Goal: Obtain resource: Download file/media

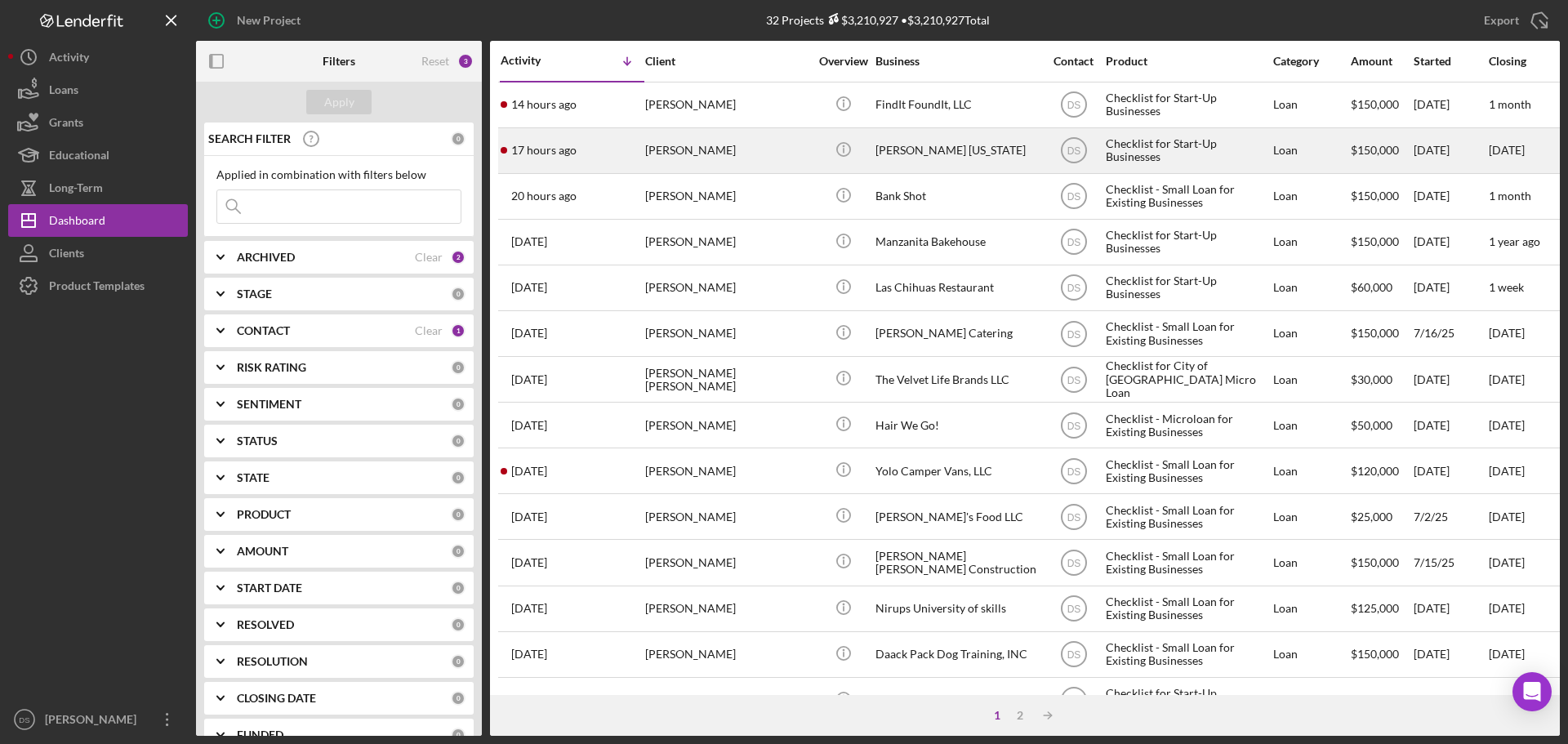
click at [722, 138] on div "[PERSON_NAME]" at bounding box center [727, 150] width 164 height 43
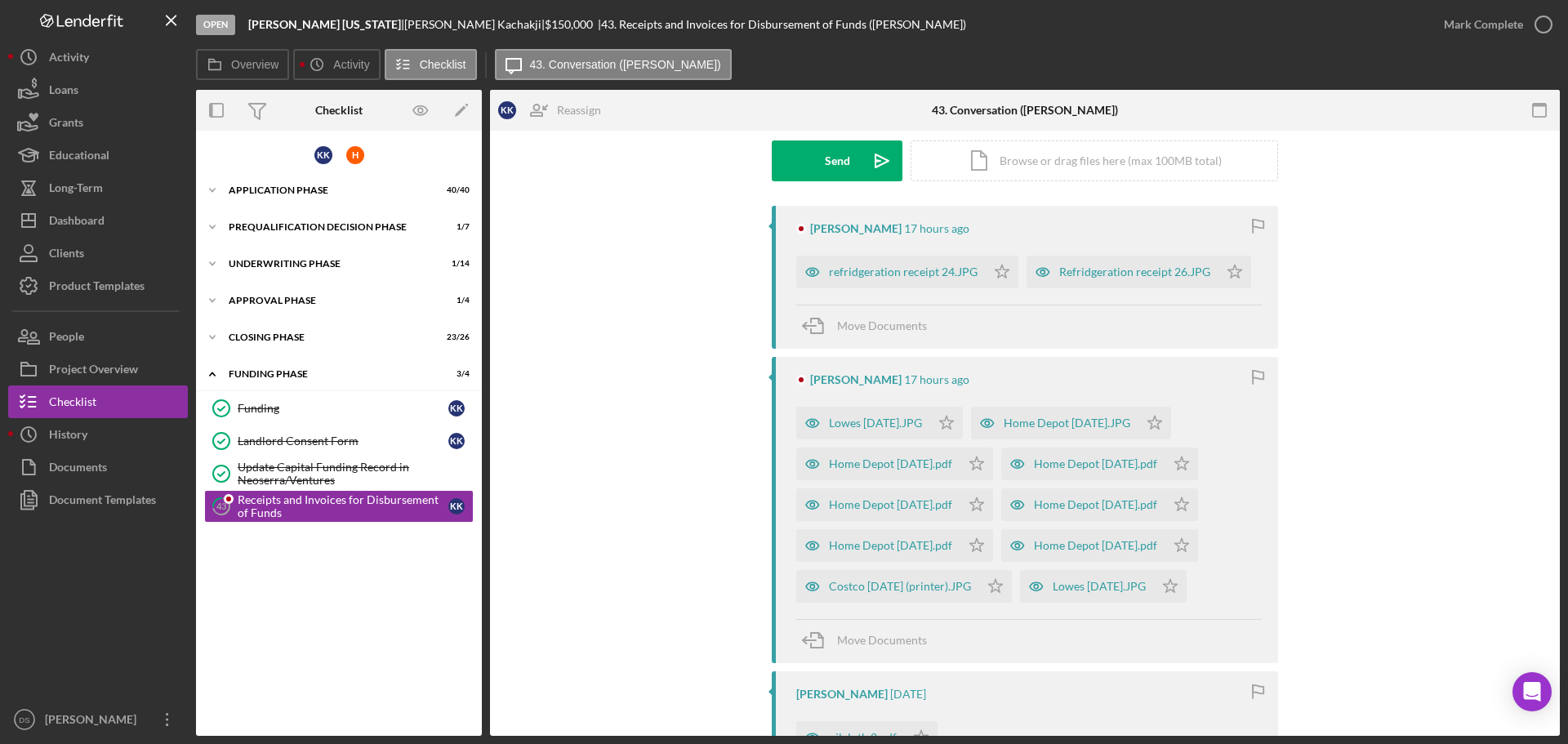
scroll to position [326, 0]
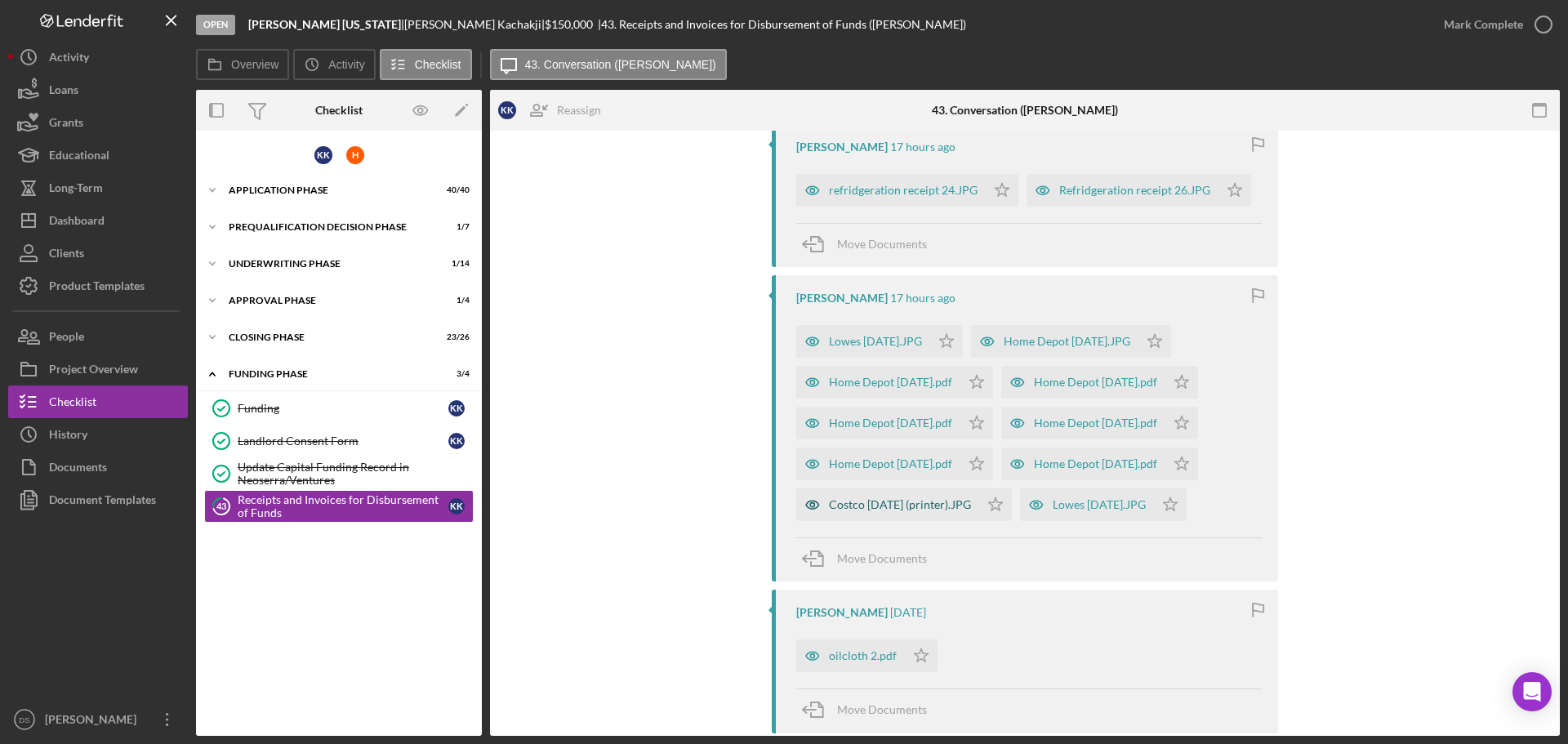
click at [906, 508] on div "Costco [DATE] (printer).JPG" at bounding box center [900, 504] width 142 height 13
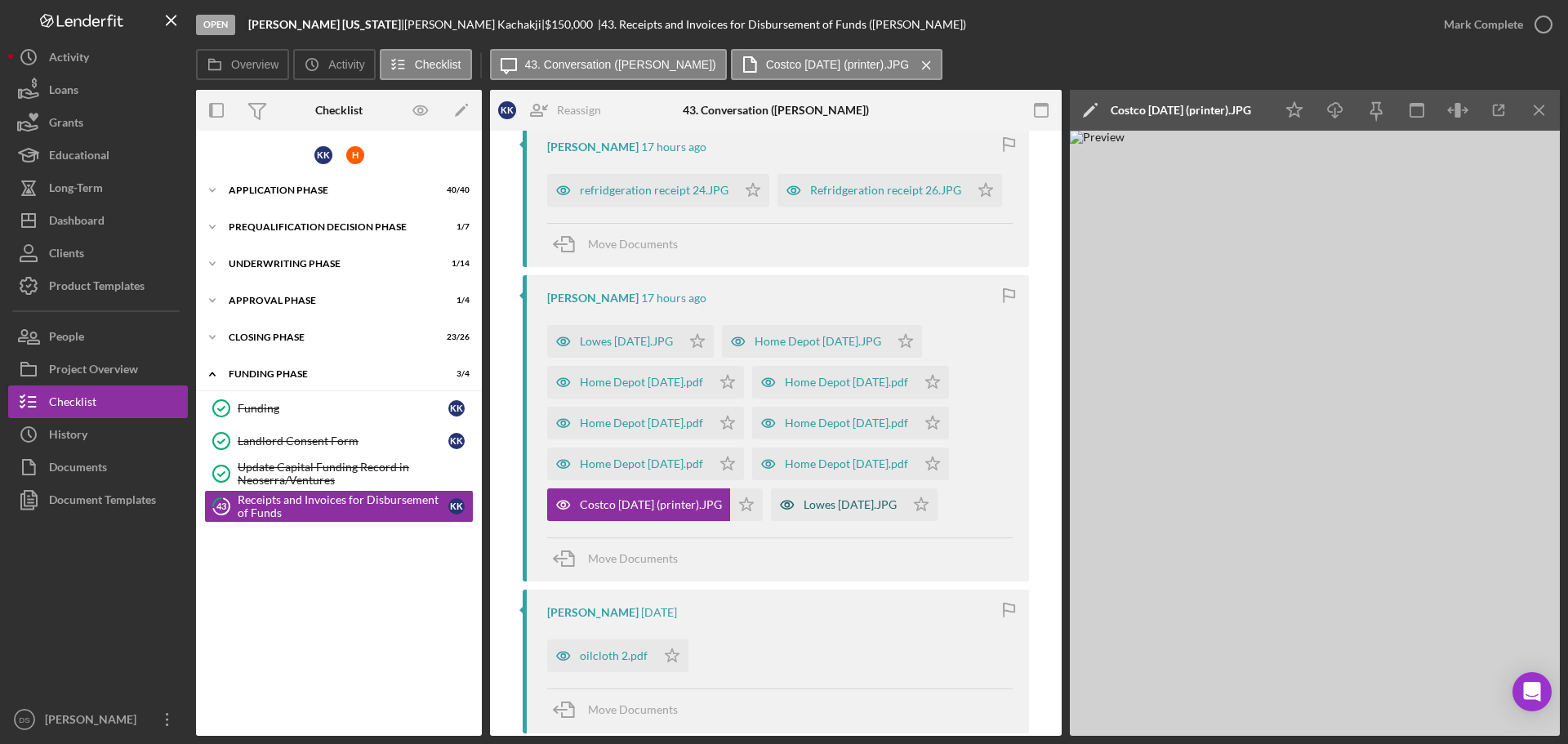
click at [879, 508] on div "Lowes [DATE].JPG" at bounding box center [850, 504] width 93 height 13
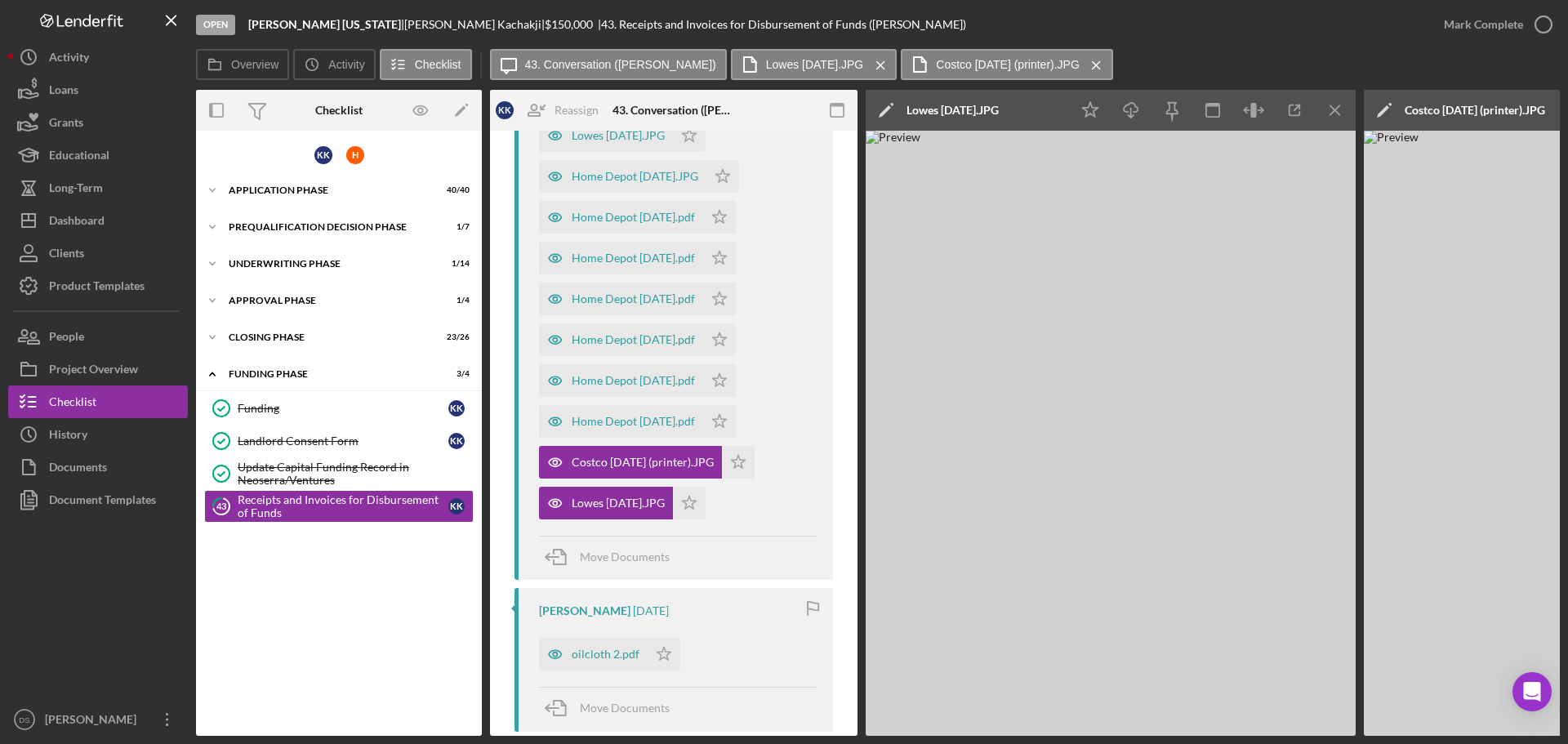
scroll to position [571, 0]
click at [579, 423] on div "Home Depot [DATE].pdf" at bounding box center [633, 423] width 124 height 13
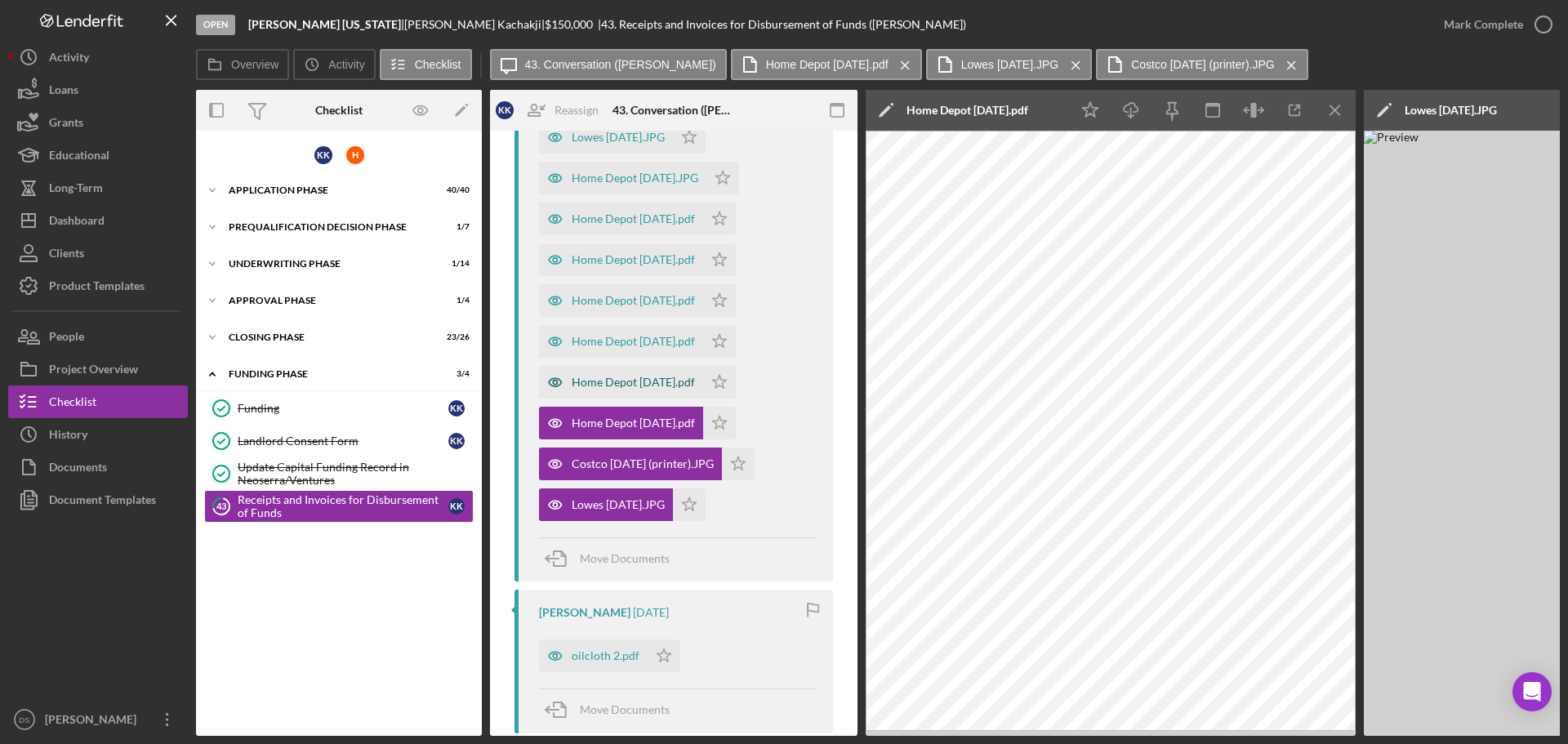
click at [630, 393] on div "Home Depot [DATE].pdf" at bounding box center [621, 382] width 165 height 33
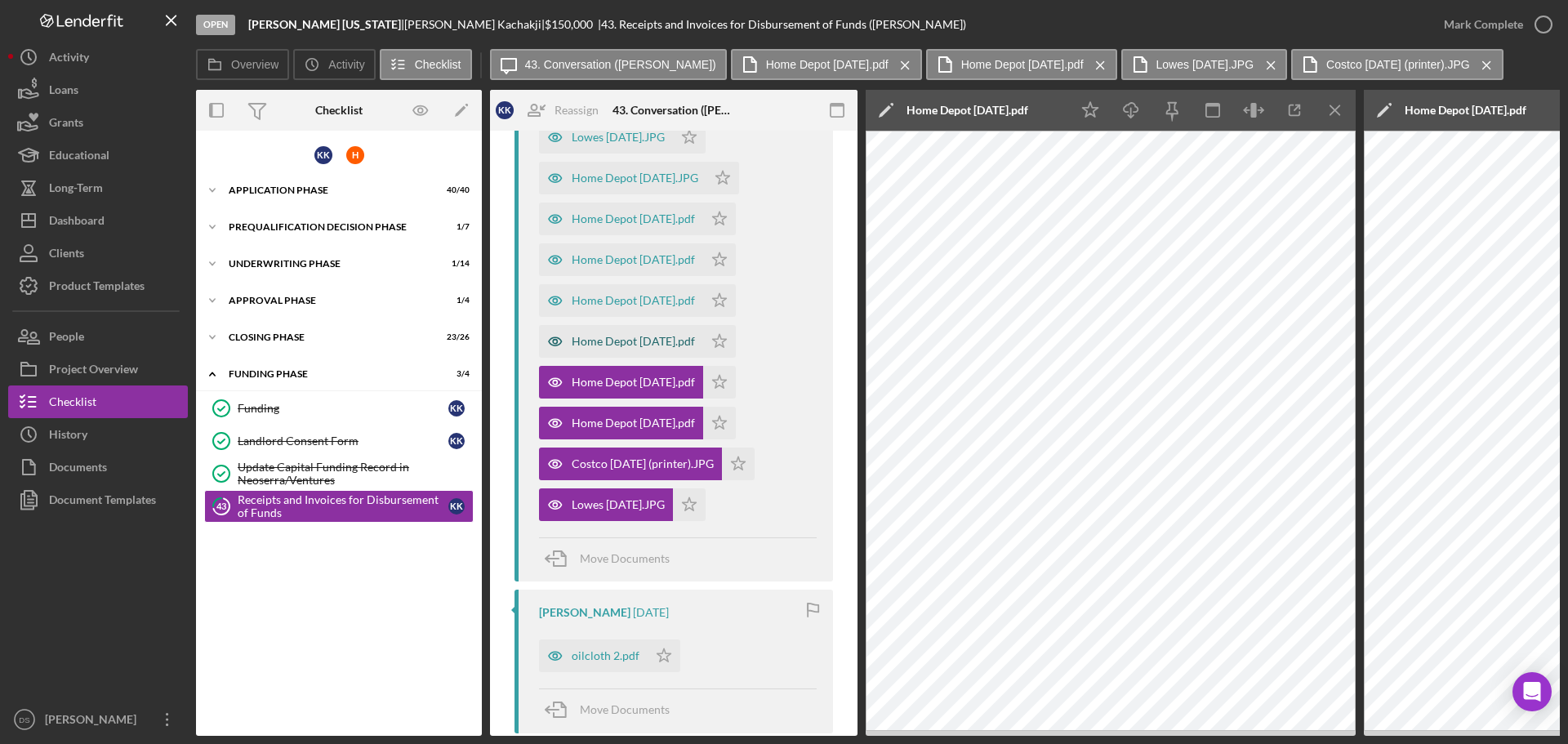
click at [636, 354] on div "Home Depot [DATE].pdf" at bounding box center [621, 341] width 165 height 33
click at [643, 306] on div "Home Depot [DATE].pdf" at bounding box center [633, 301] width 124 height 13
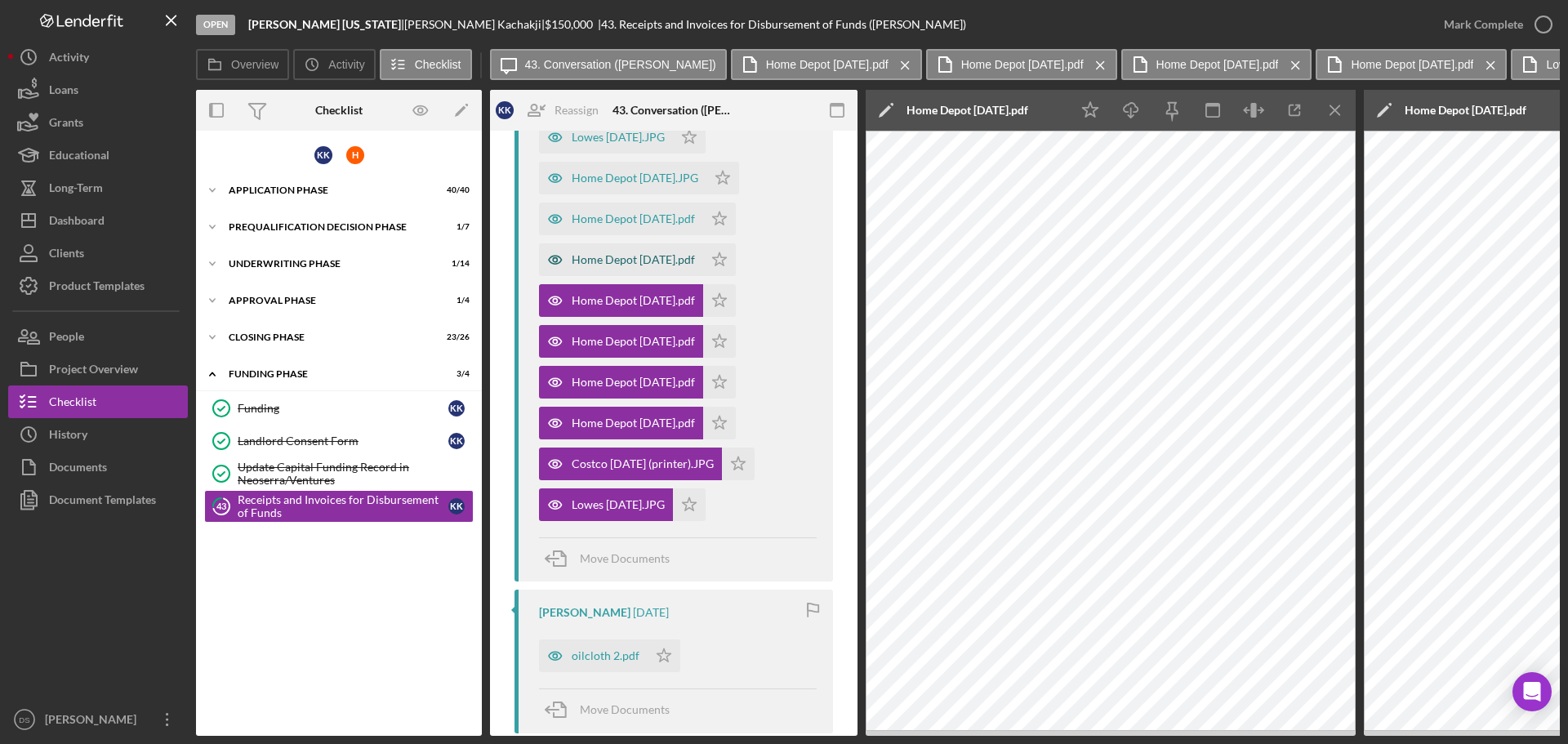
click at [591, 251] on div "Home Depot [DATE].pdf" at bounding box center [621, 259] width 165 height 33
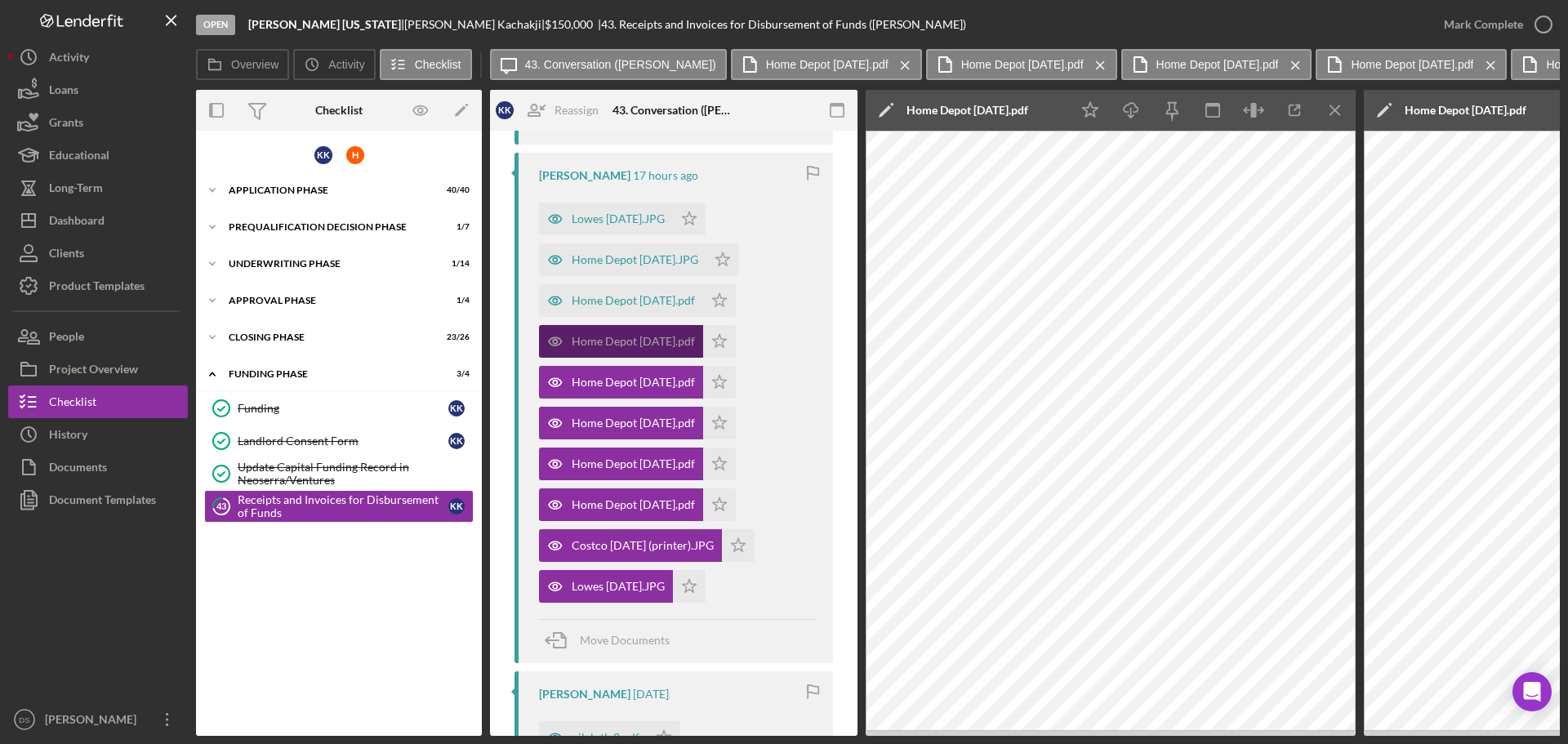
scroll to position [408, 0]
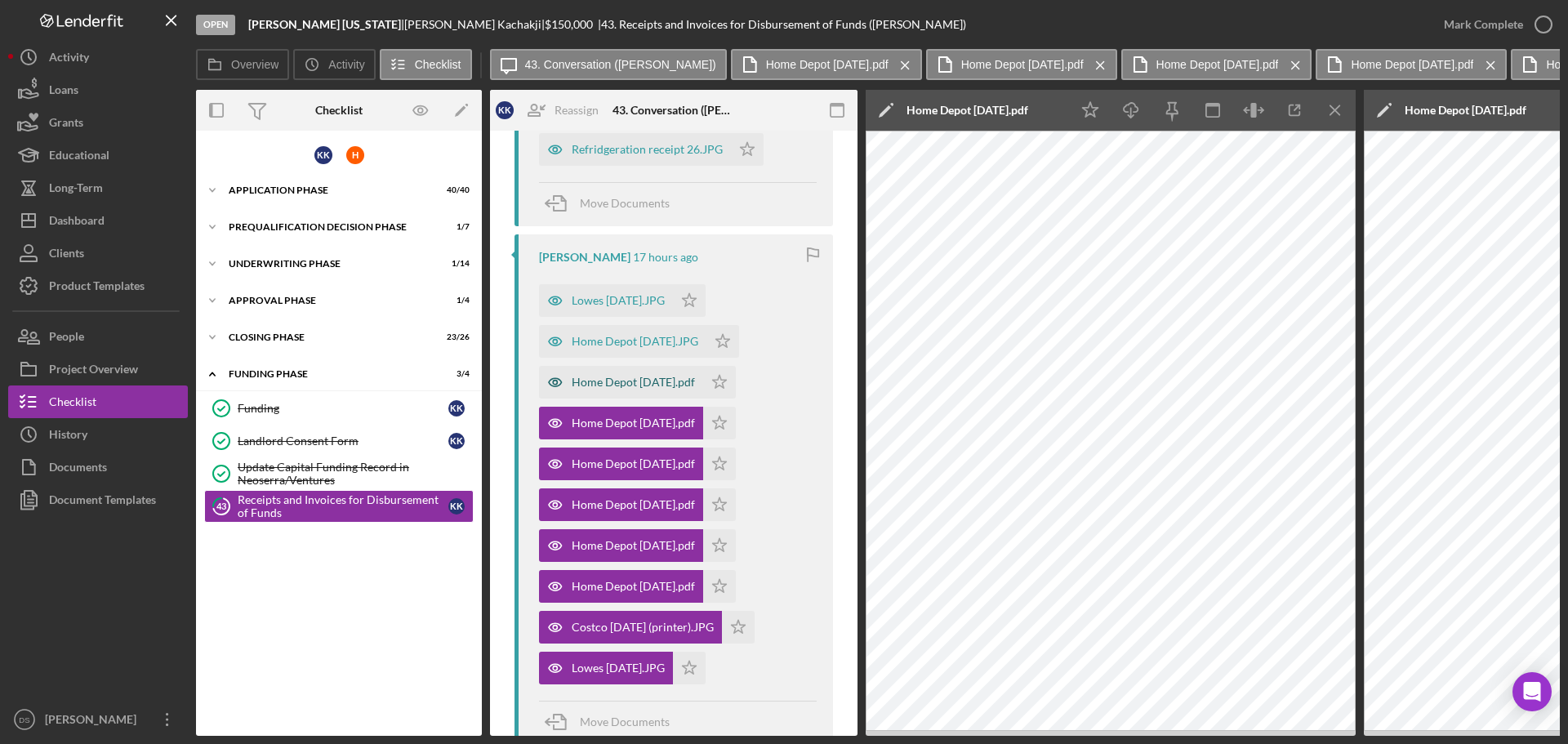
click at [627, 383] on div "Home Depot [DATE].pdf" at bounding box center [633, 382] width 124 height 13
click at [607, 332] on div "Home Depot [DATE].JPG" at bounding box center [622, 341] width 167 height 33
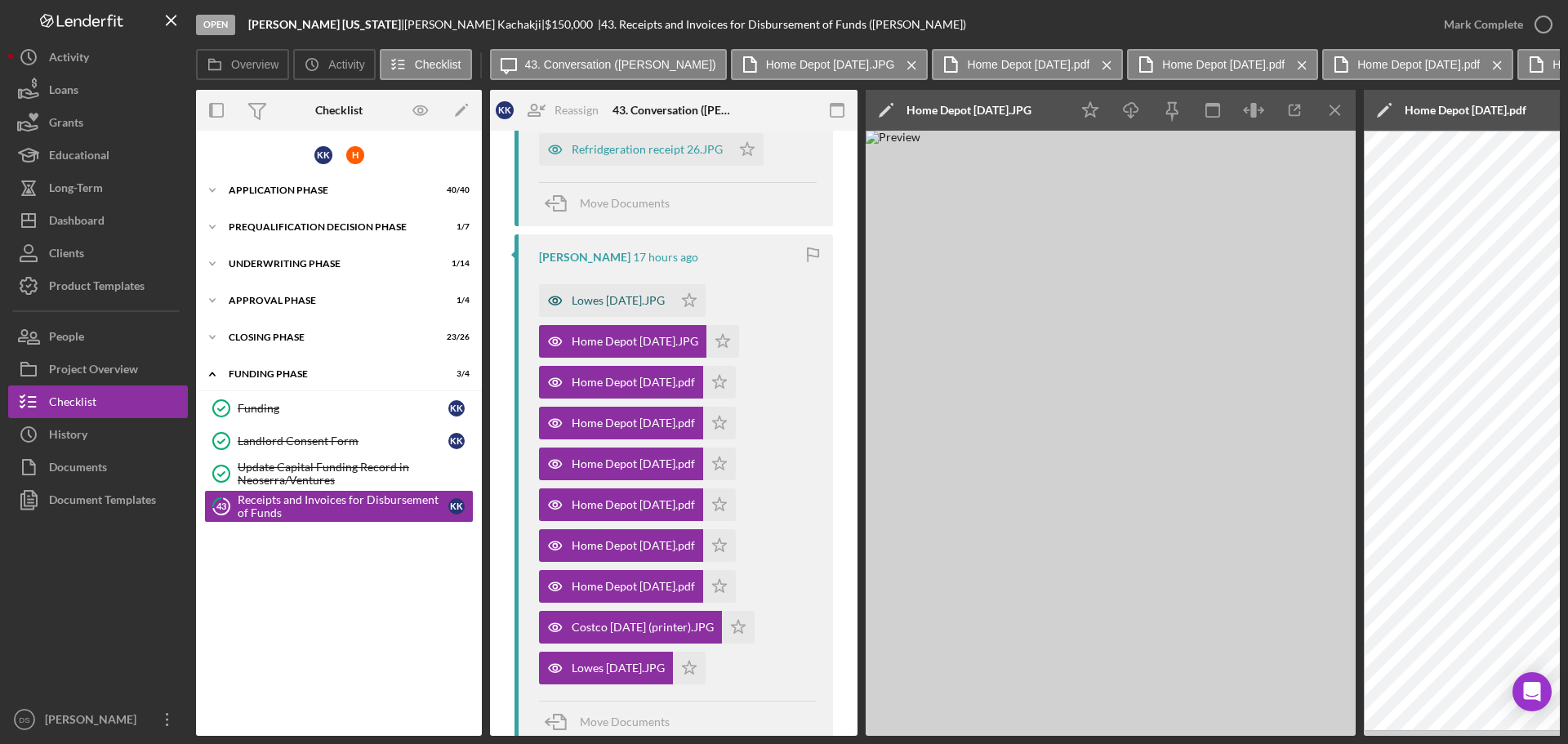
click at [617, 304] on div "Lowes [DATE].JPG" at bounding box center [617, 301] width 93 height 13
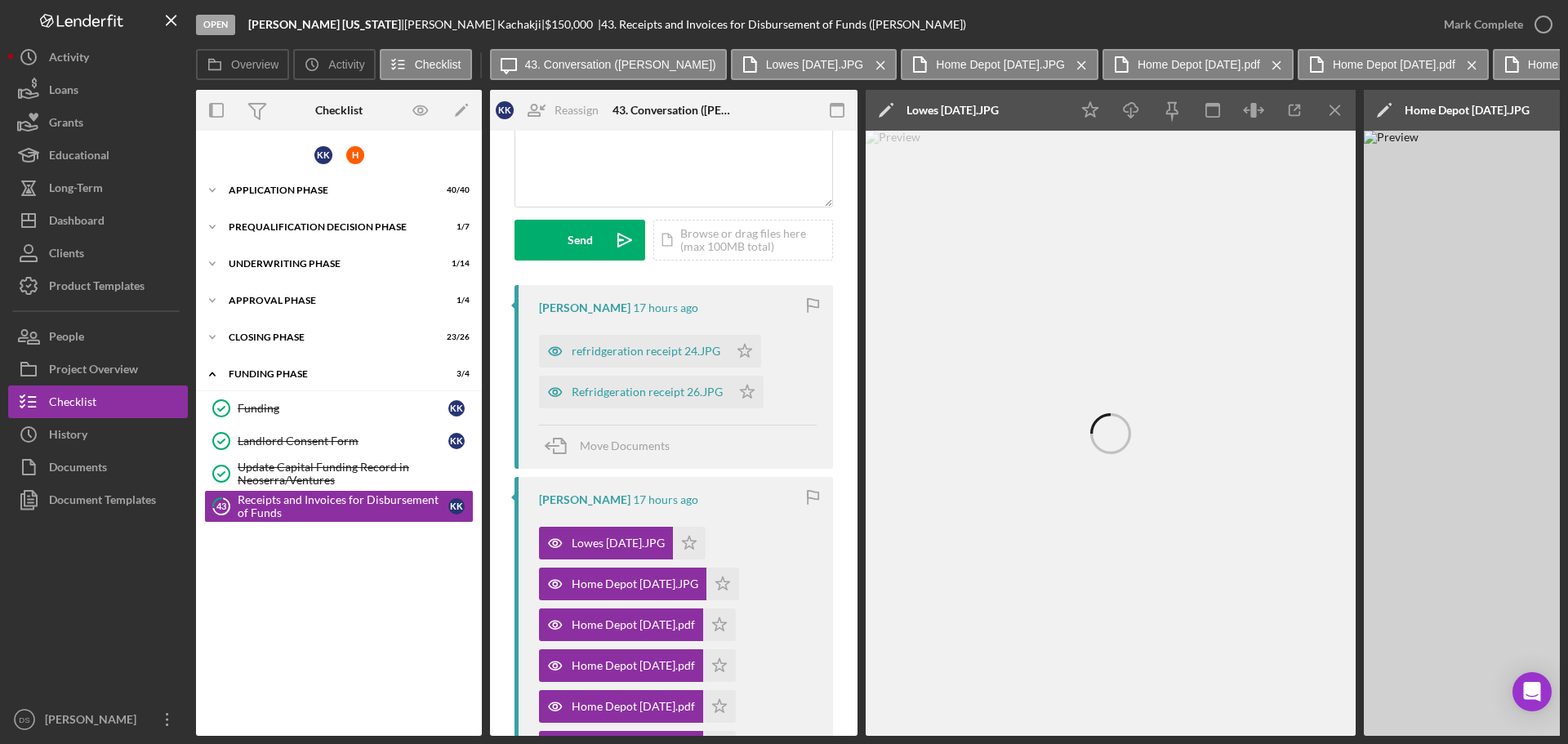
scroll to position [164, 0]
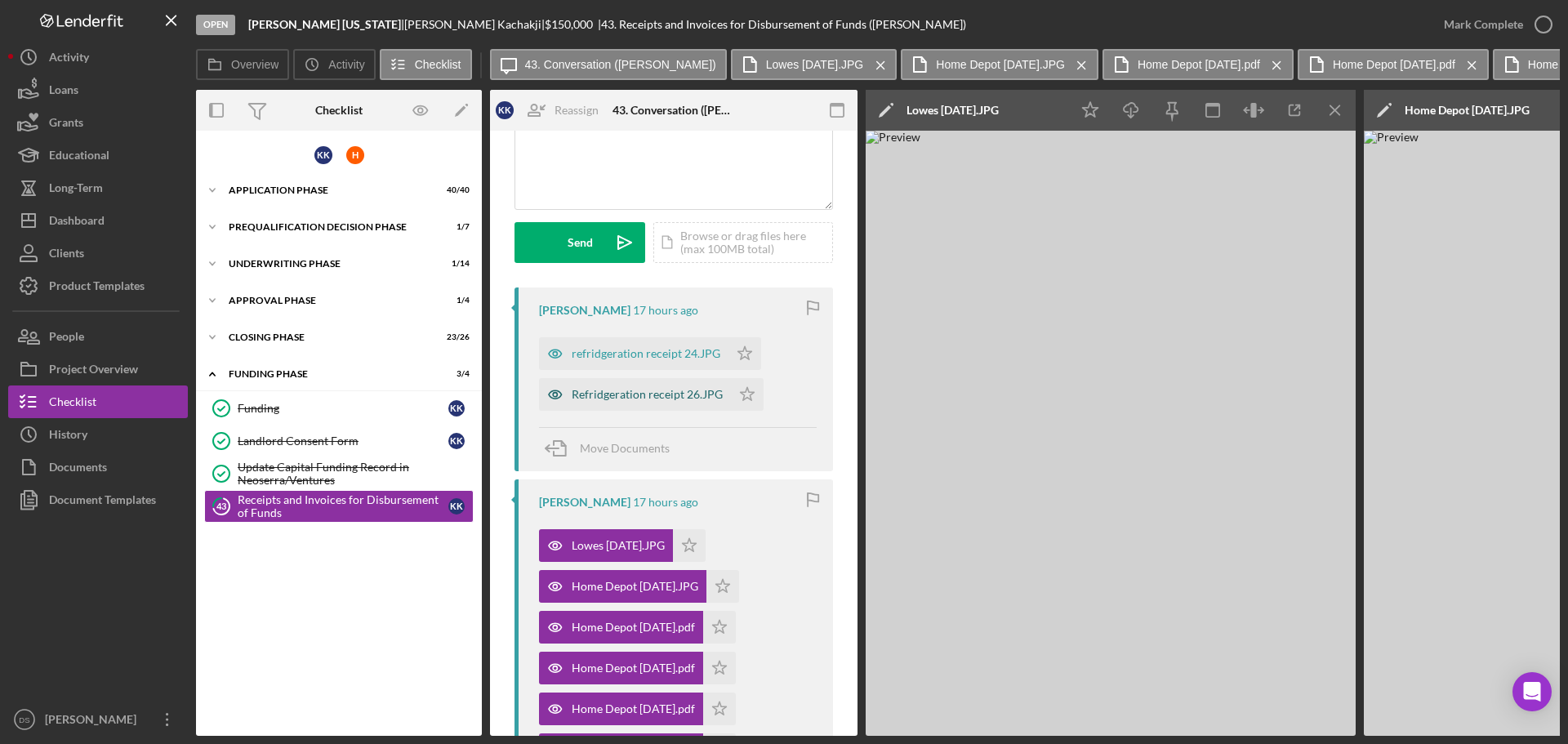
click at [655, 392] on div "Refridgeration receipt 26.JPG" at bounding box center [647, 394] width 151 height 13
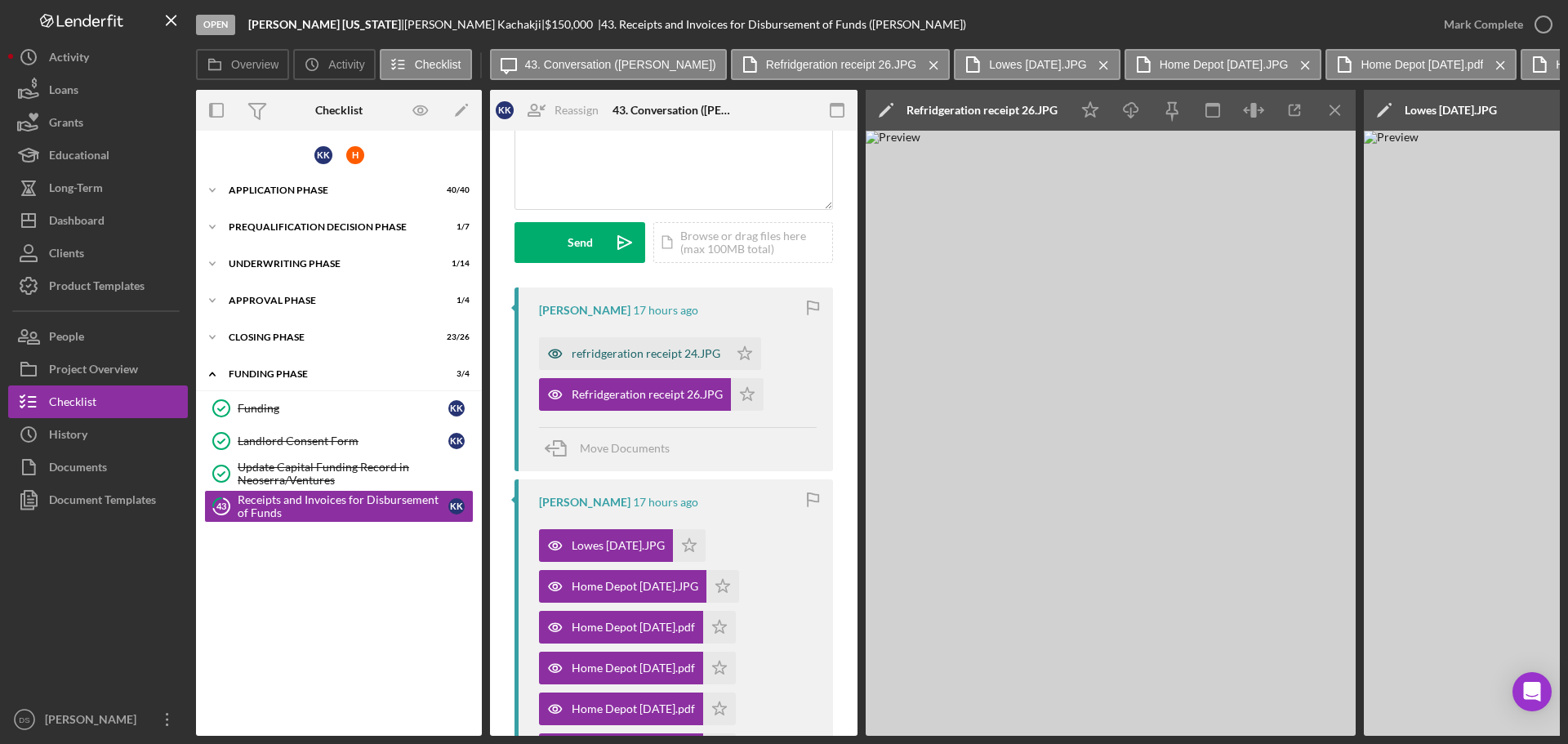
click at [654, 358] on div "refridgeration receipt 24.JPG" at bounding box center [646, 354] width 149 height 13
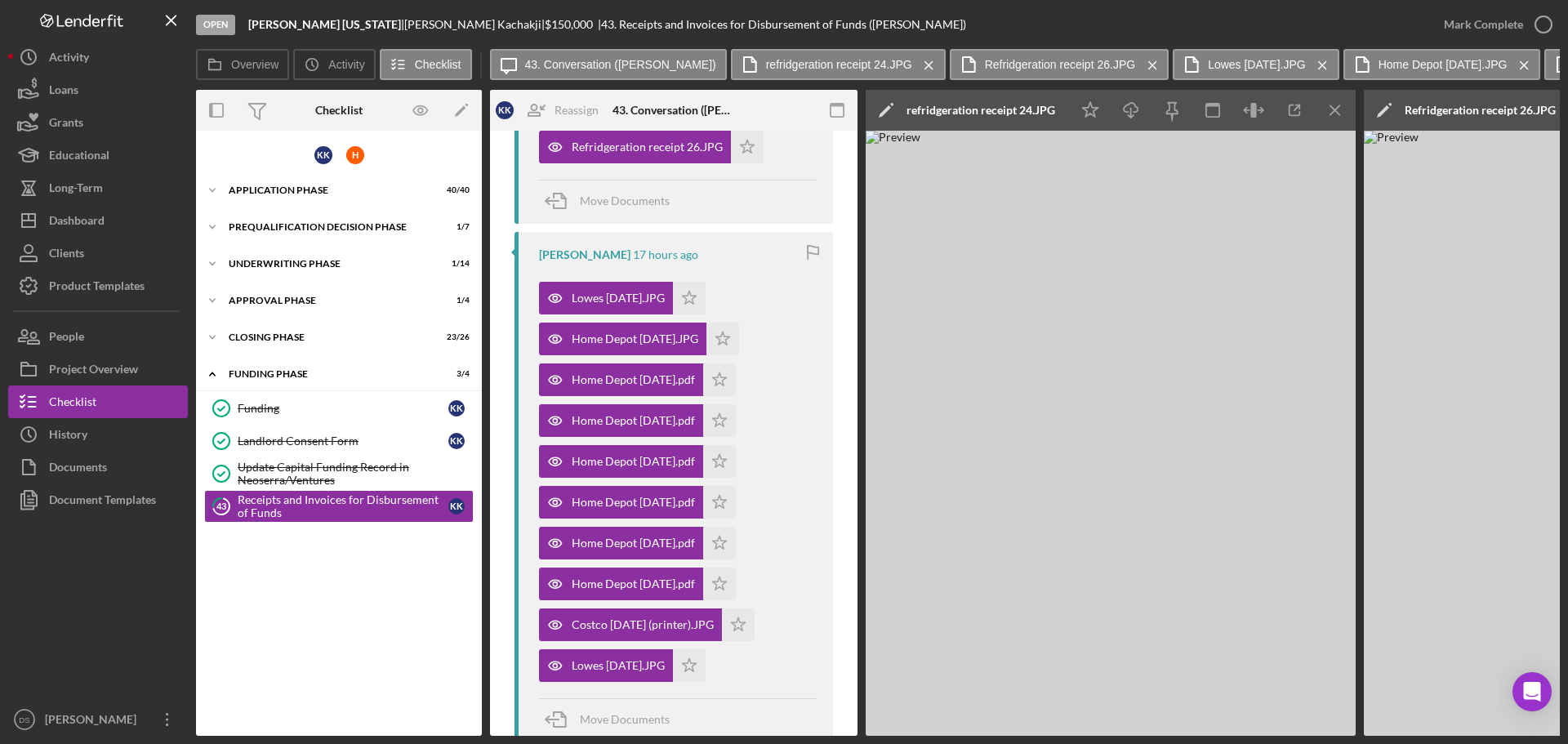
scroll to position [408, 0]
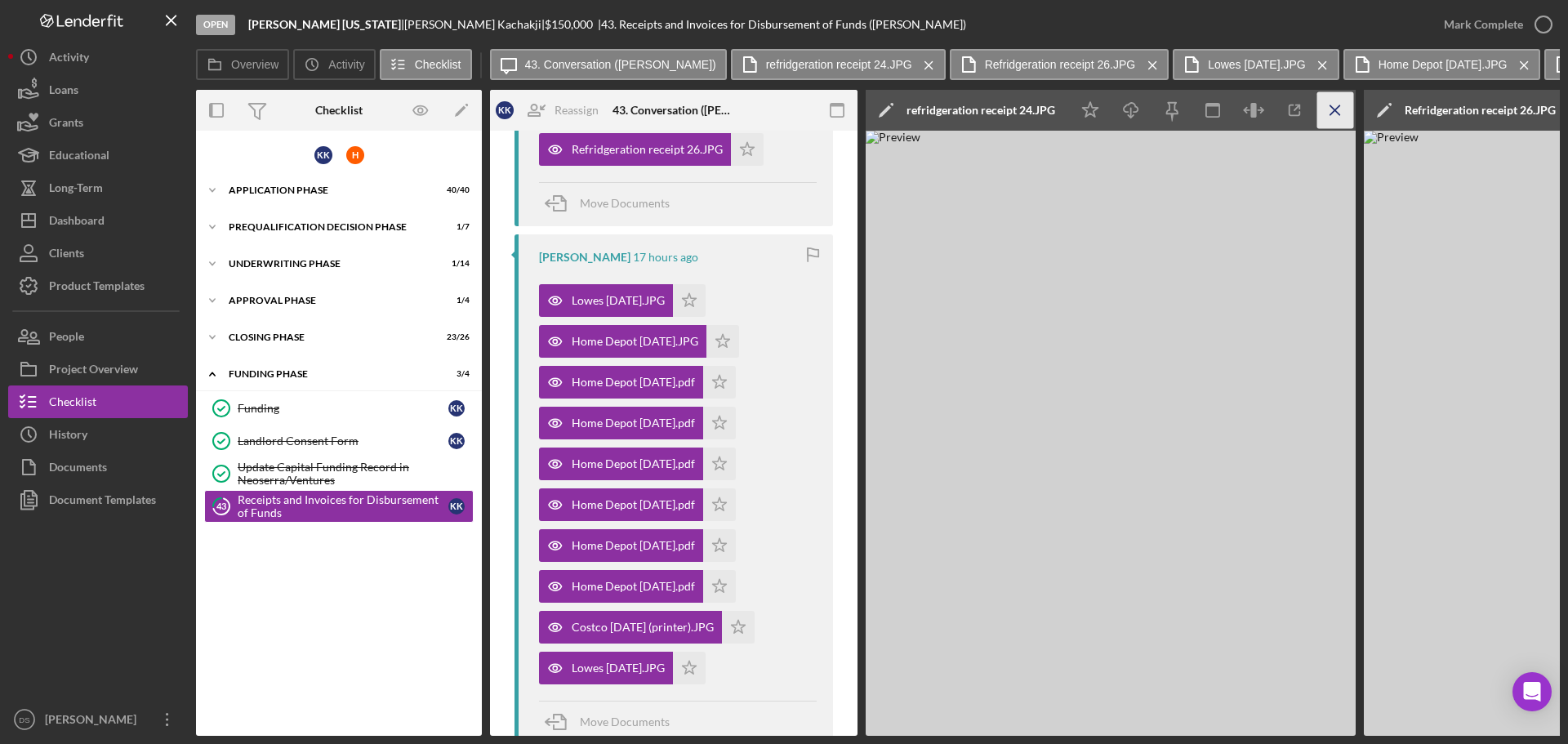
click at [1342, 112] on icon "Icon/Menu Close" at bounding box center [1336, 110] width 37 height 37
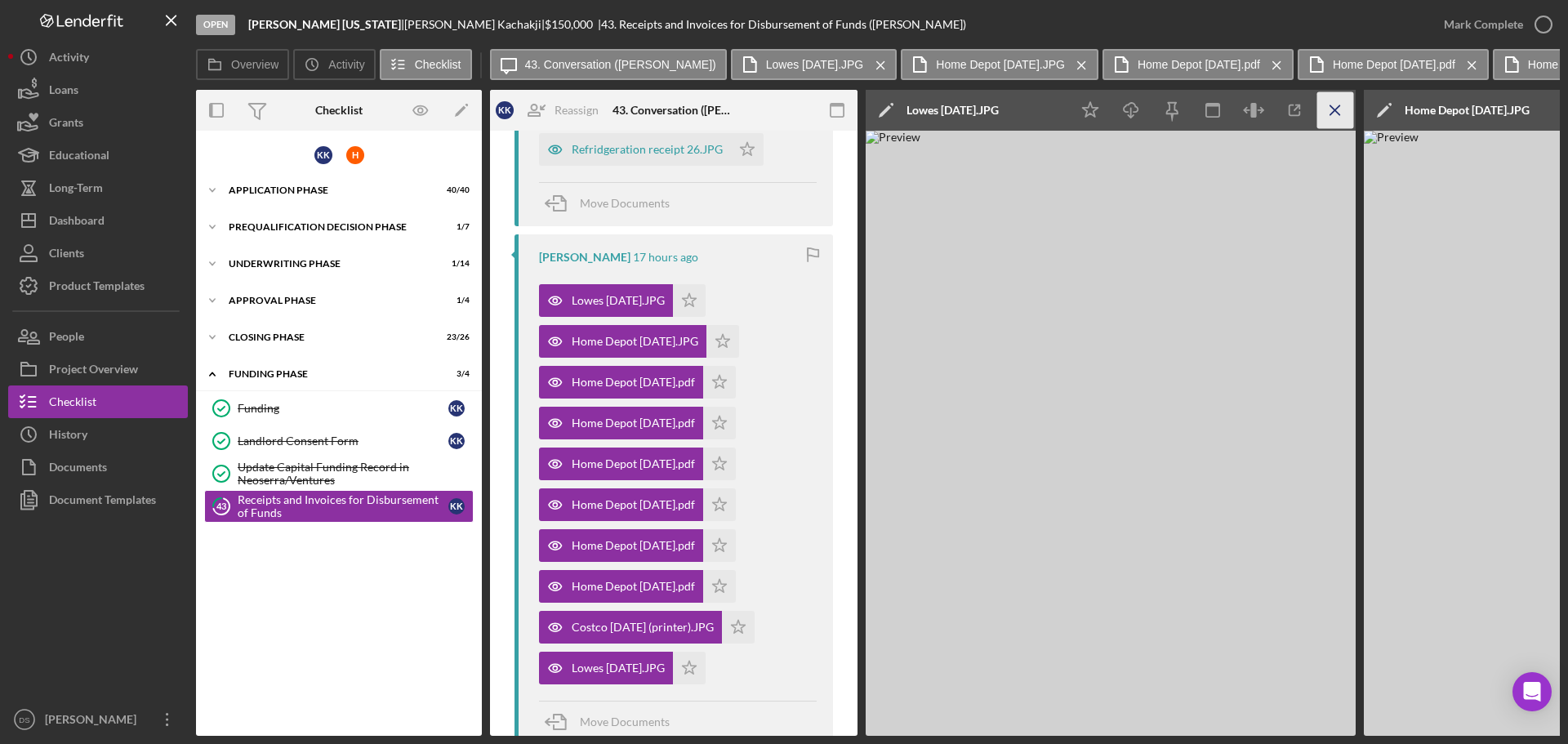
click at [1342, 112] on icon "Icon/Menu Close" at bounding box center [1336, 110] width 37 height 37
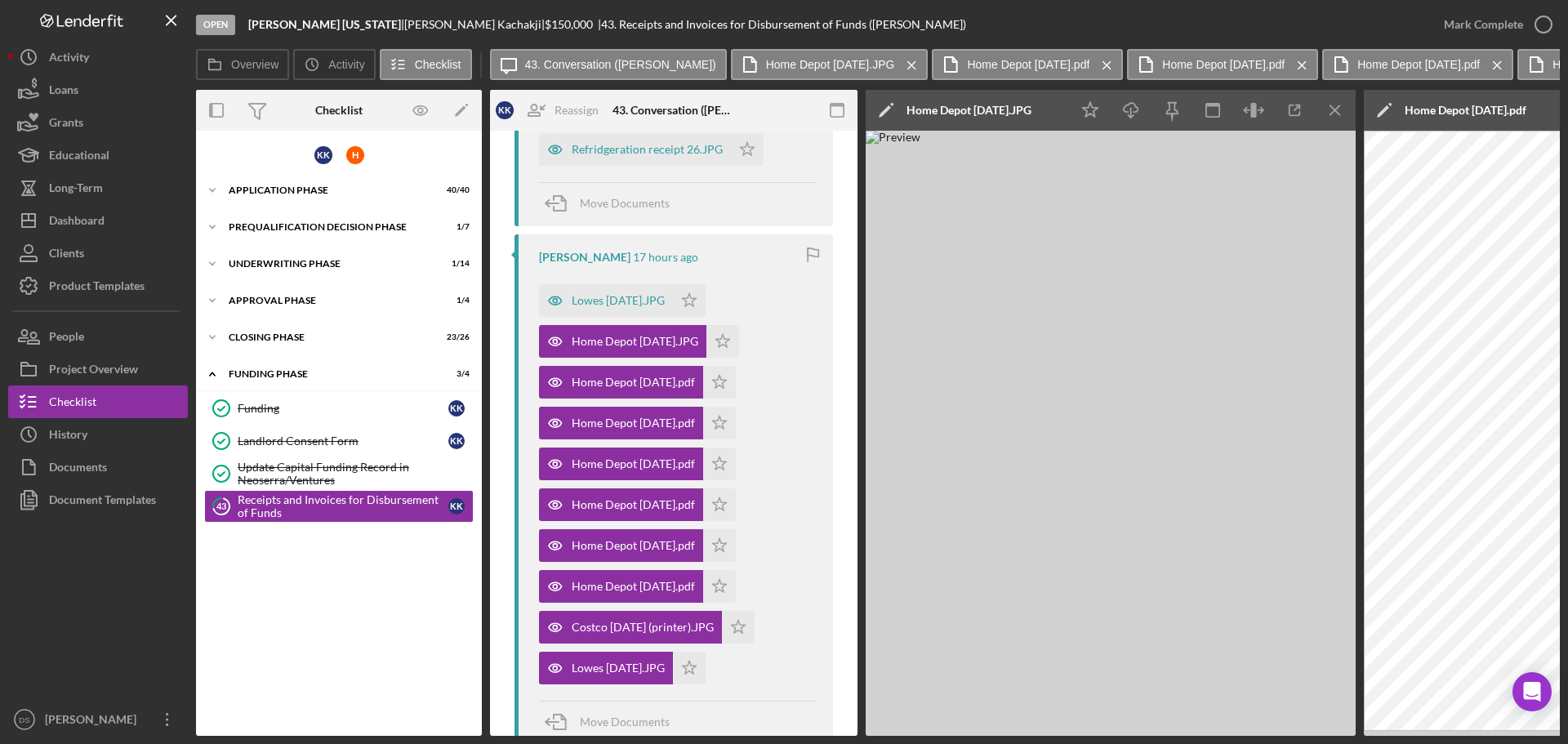
click at [1342, 112] on icon "Icon/Menu Close" at bounding box center [1336, 110] width 37 height 37
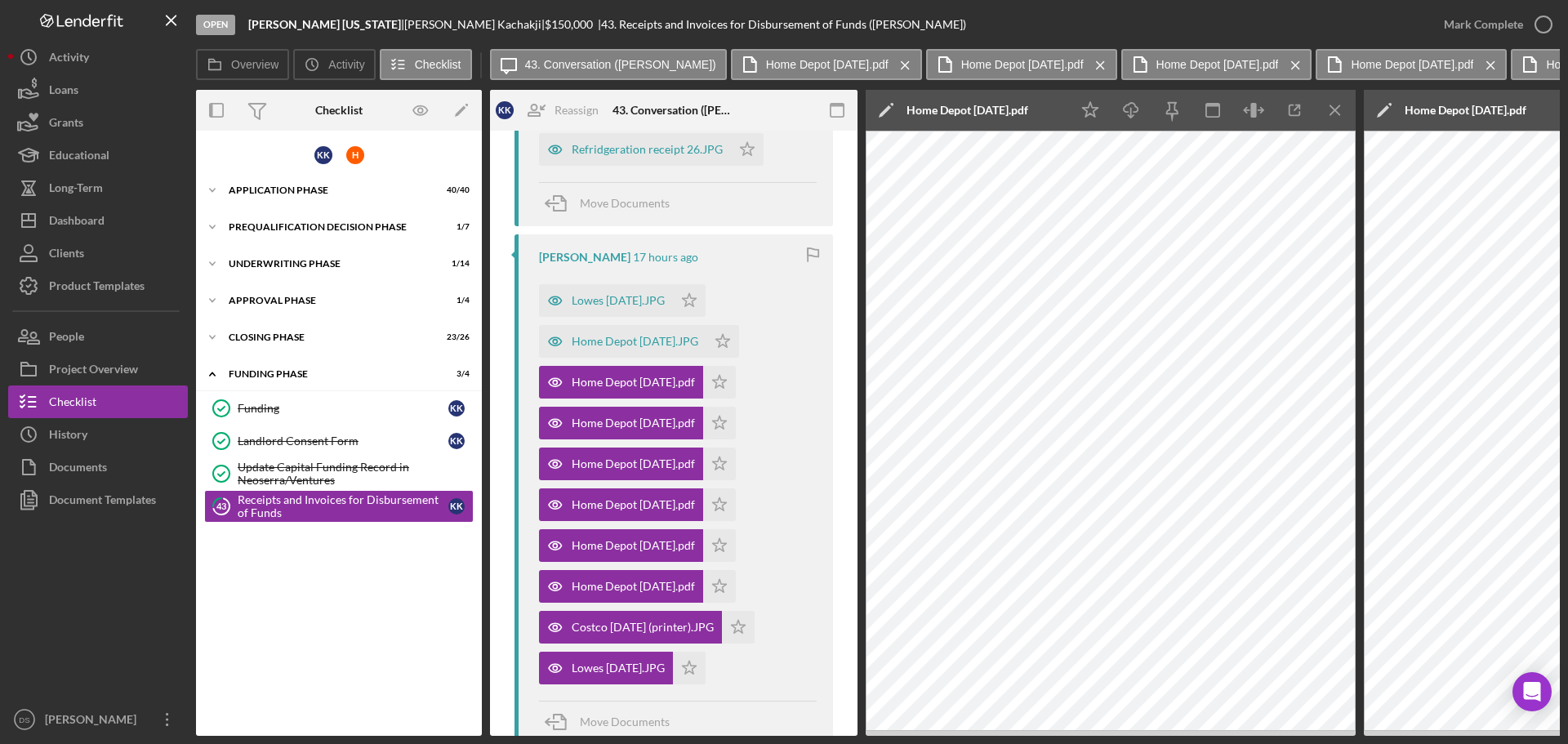
click at [1342, 112] on icon "Icon/Menu Close" at bounding box center [1336, 110] width 37 height 37
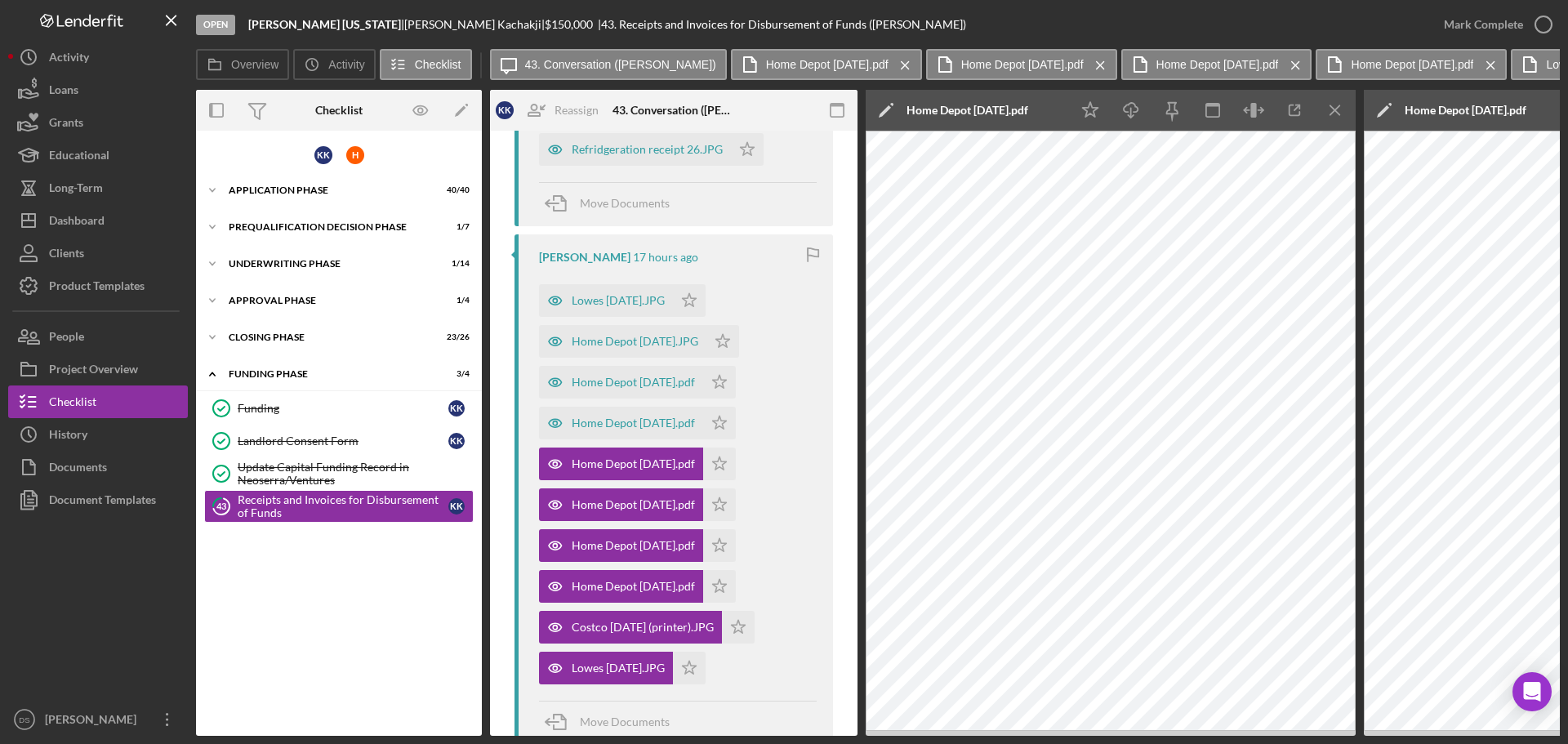
click at [1342, 112] on icon "Icon/Menu Close" at bounding box center [1336, 110] width 37 height 37
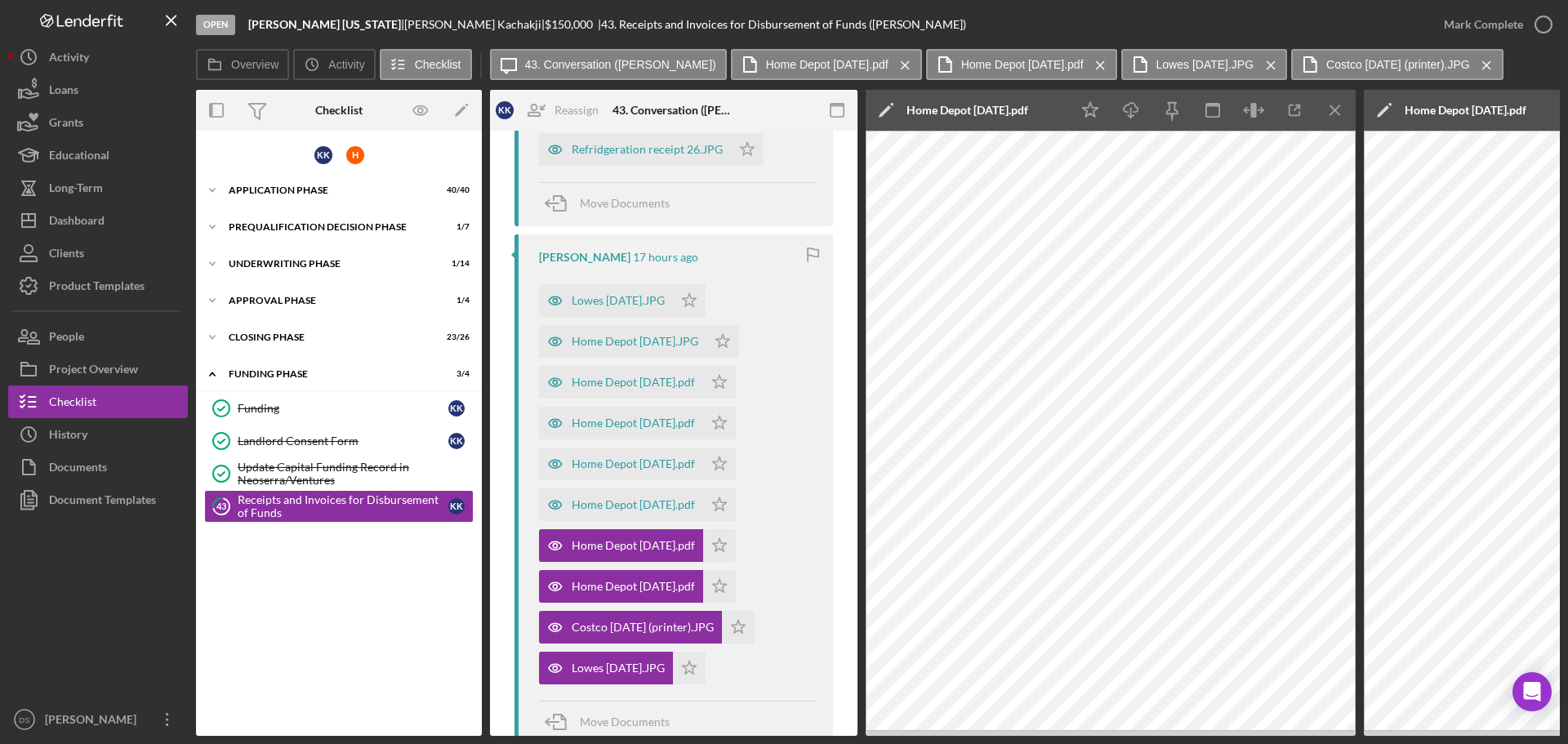
click at [1342, 112] on icon "Icon/Menu Close" at bounding box center [1336, 110] width 37 height 37
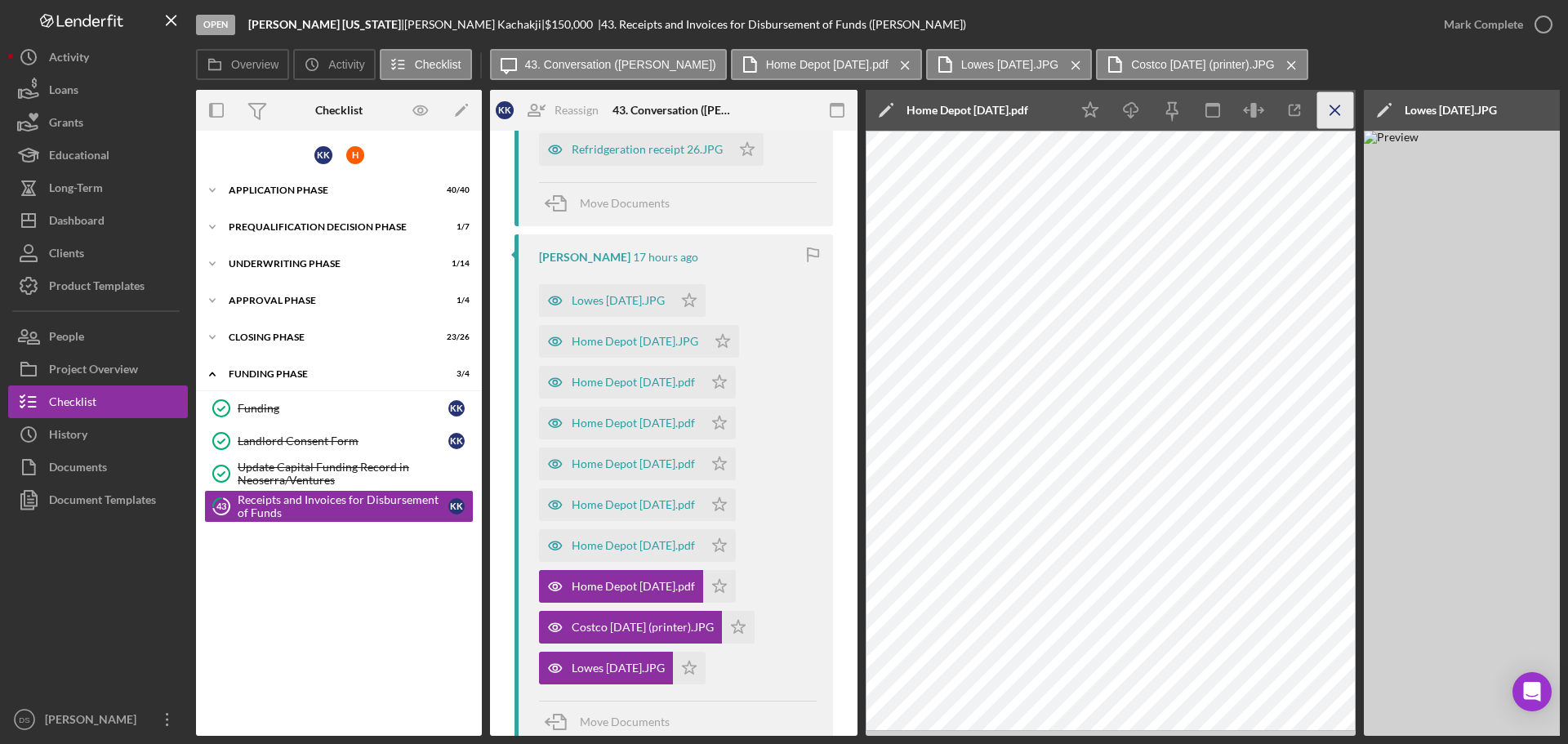
click at [1342, 112] on icon "Icon/Menu Close" at bounding box center [1336, 110] width 37 height 37
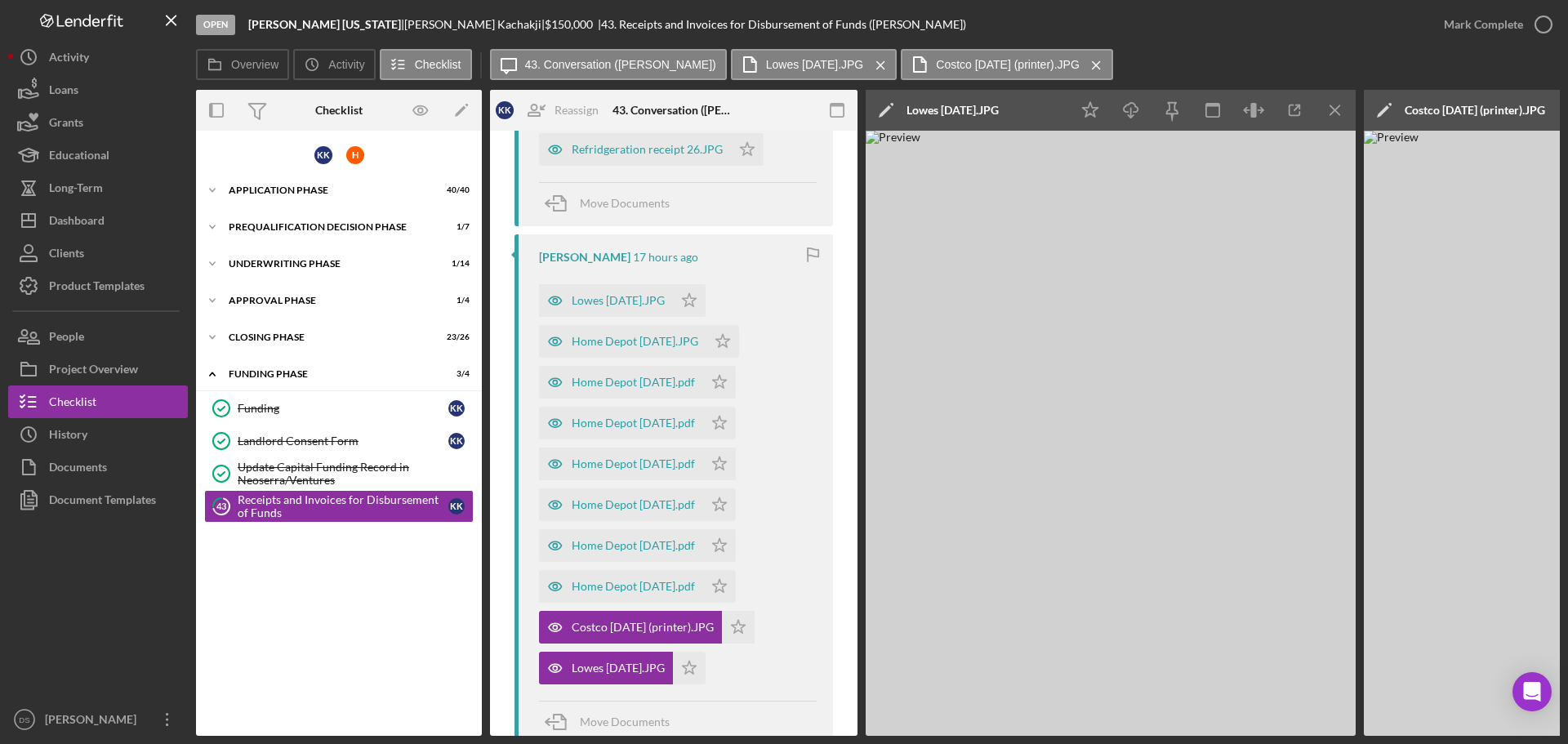
click at [1342, 112] on icon "Icon/Menu Close" at bounding box center [1336, 110] width 37 height 37
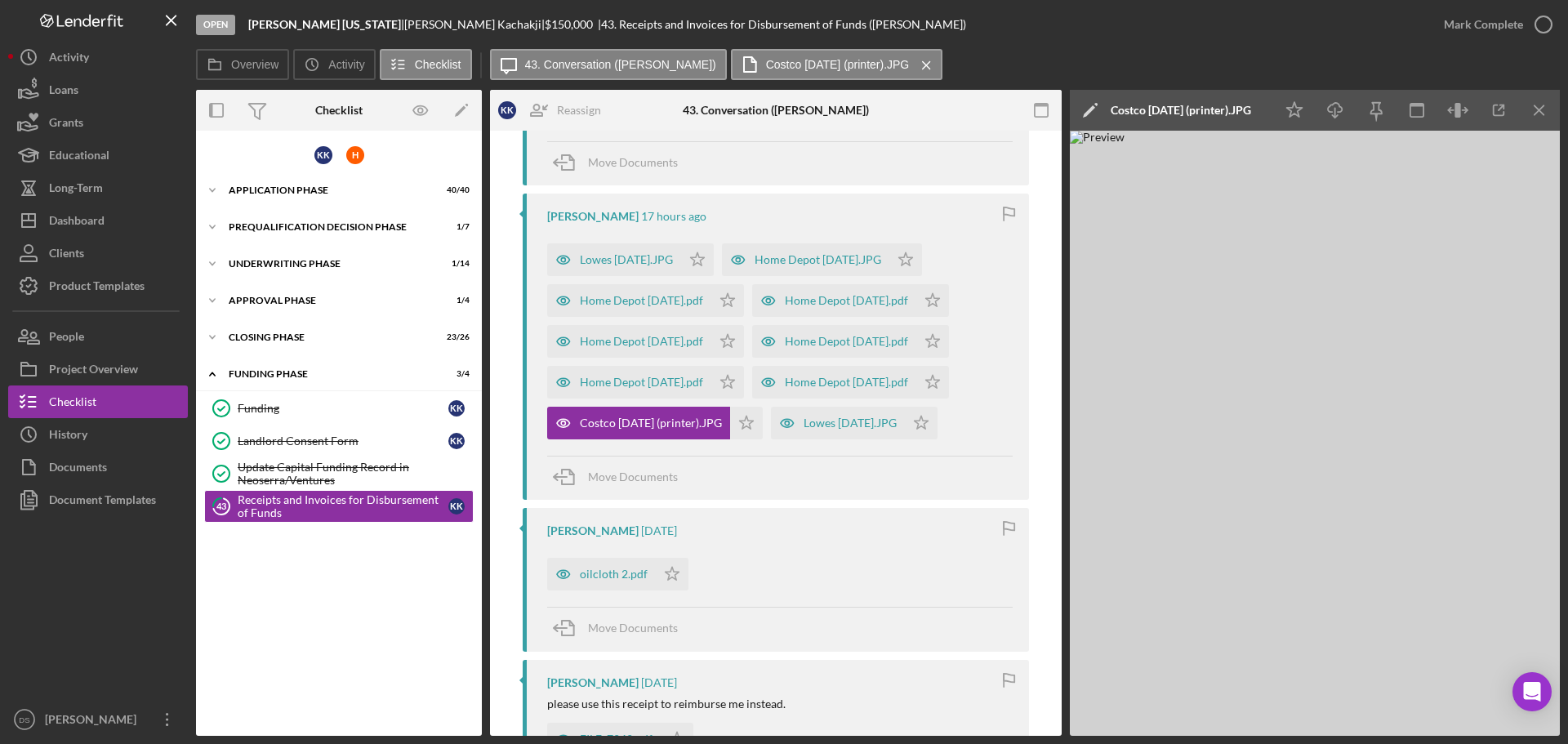
scroll to position [367, 0]
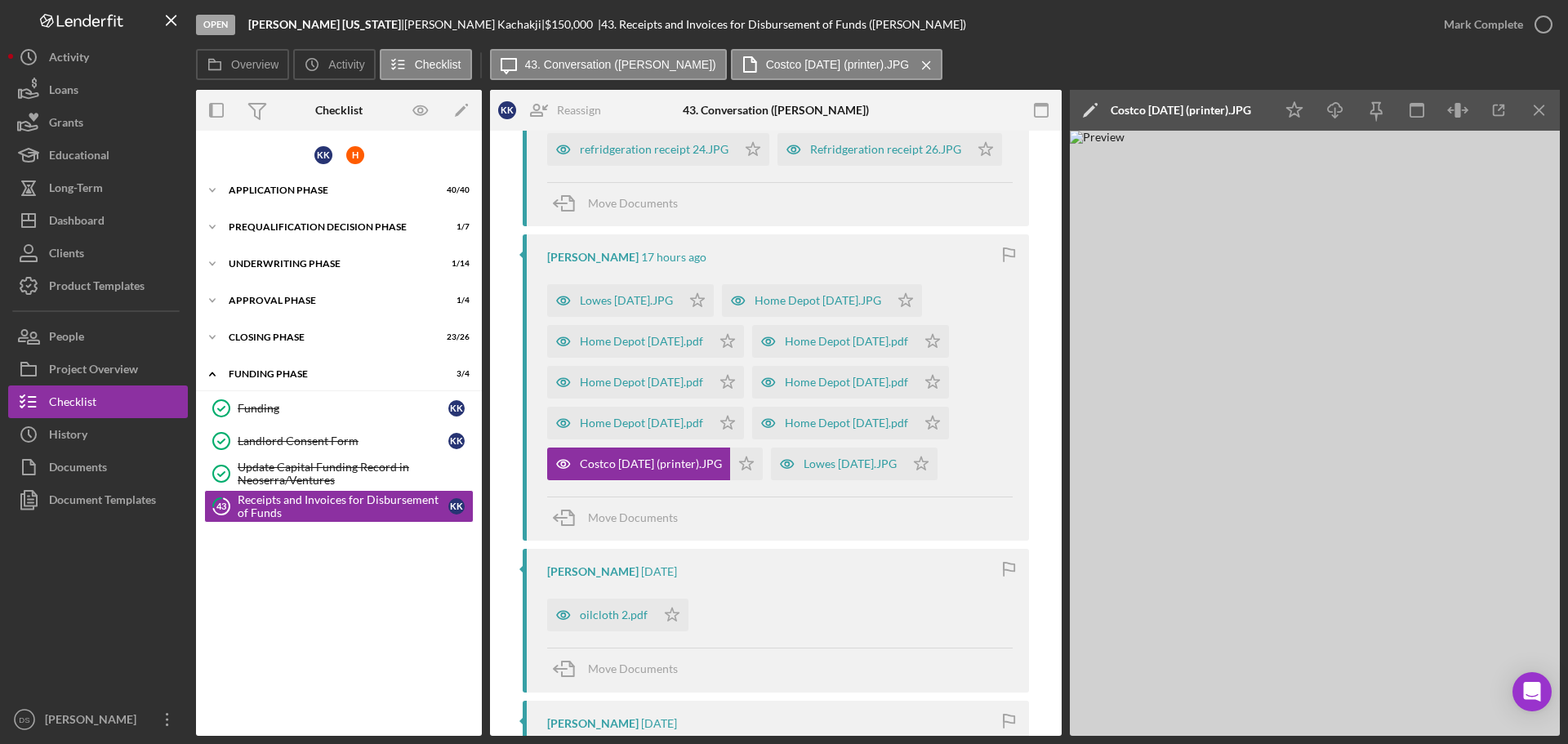
click at [1342, 112] on icon "Icon/Download" at bounding box center [1336, 110] width 37 height 37
click at [1536, 112] on icon "Icon/Menu Close" at bounding box center [1540, 110] width 37 height 37
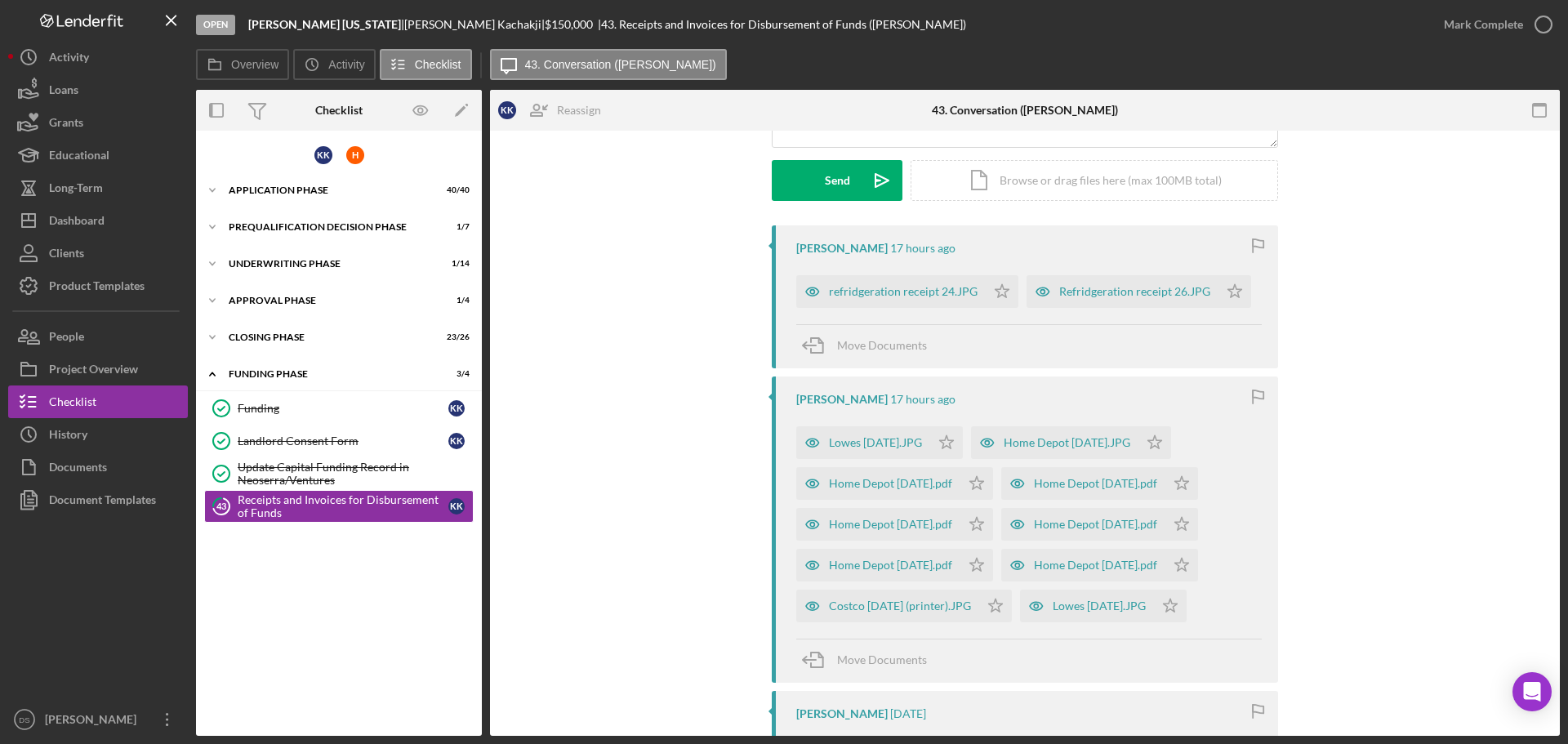
scroll to position [0, 0]
